Goal: Check status: Check status

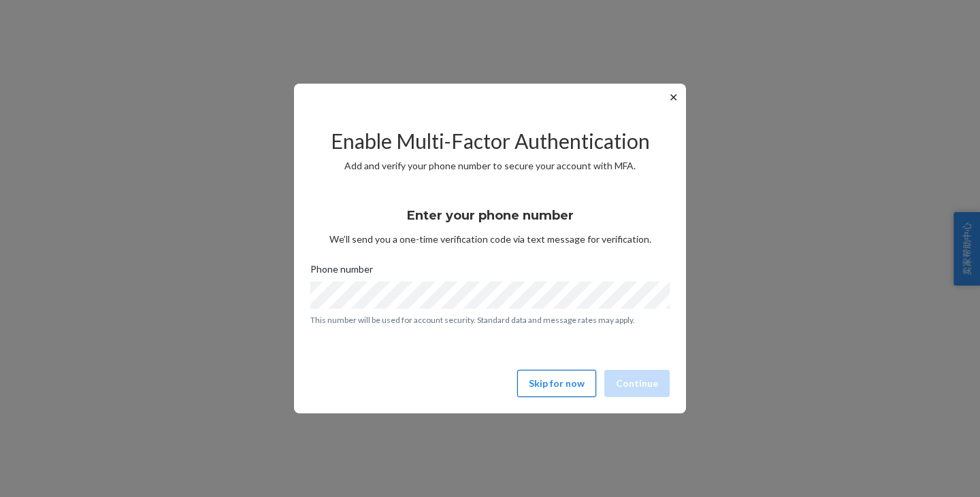
click at [553, 379] on button "Skip for now" at bounding box center [556, 383] width 79 height 27
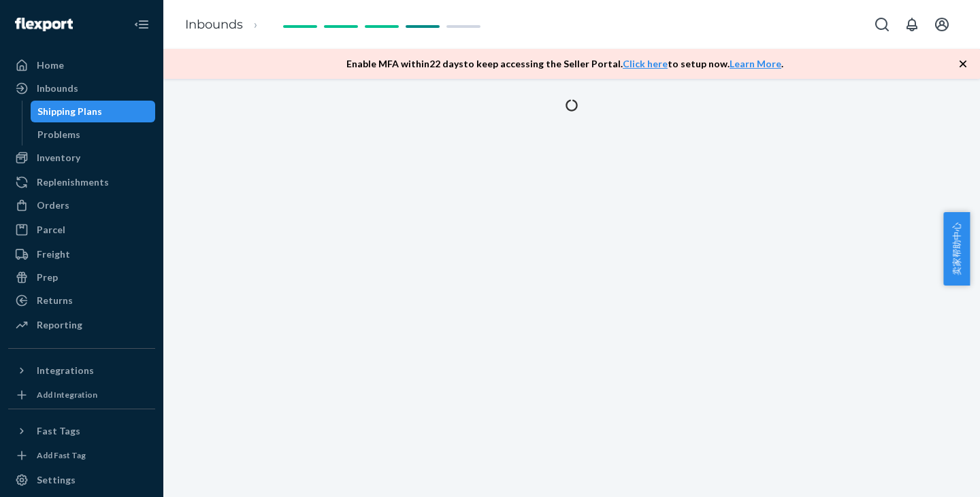
click at [272, 212] on div at bounding box center [571, 288] width 816 height 418
